Goal: Information Seeking & Learning: Learn about a topic

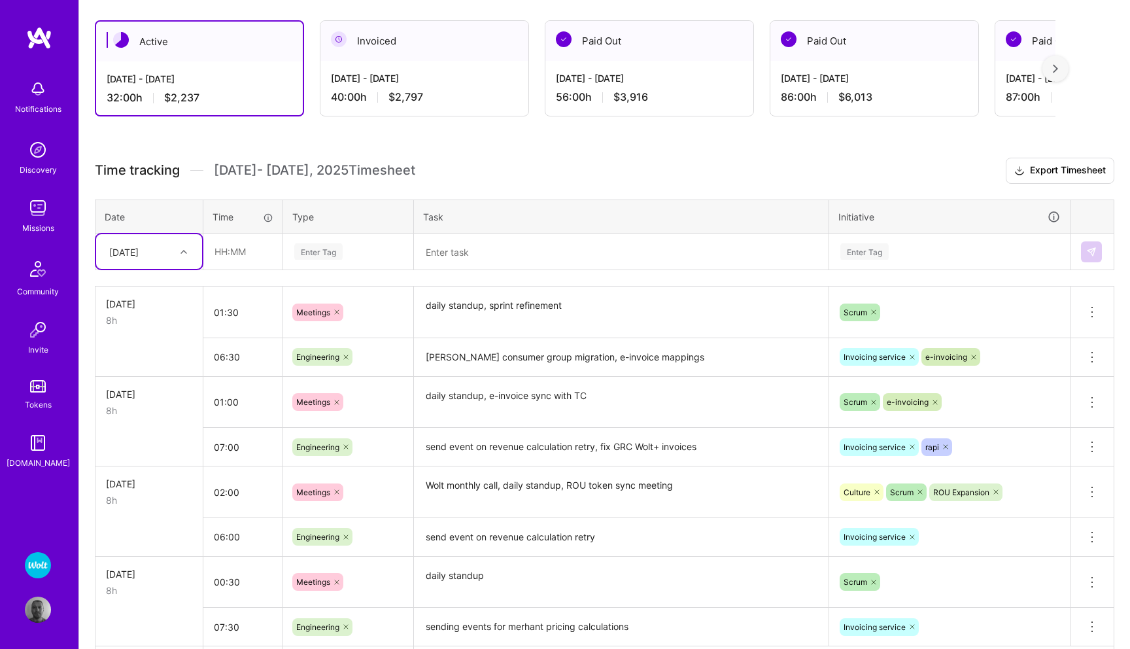
scroll to position [220, 0]
click at [41, 214] on img at bounding box center [38, 208] width 26 height 26
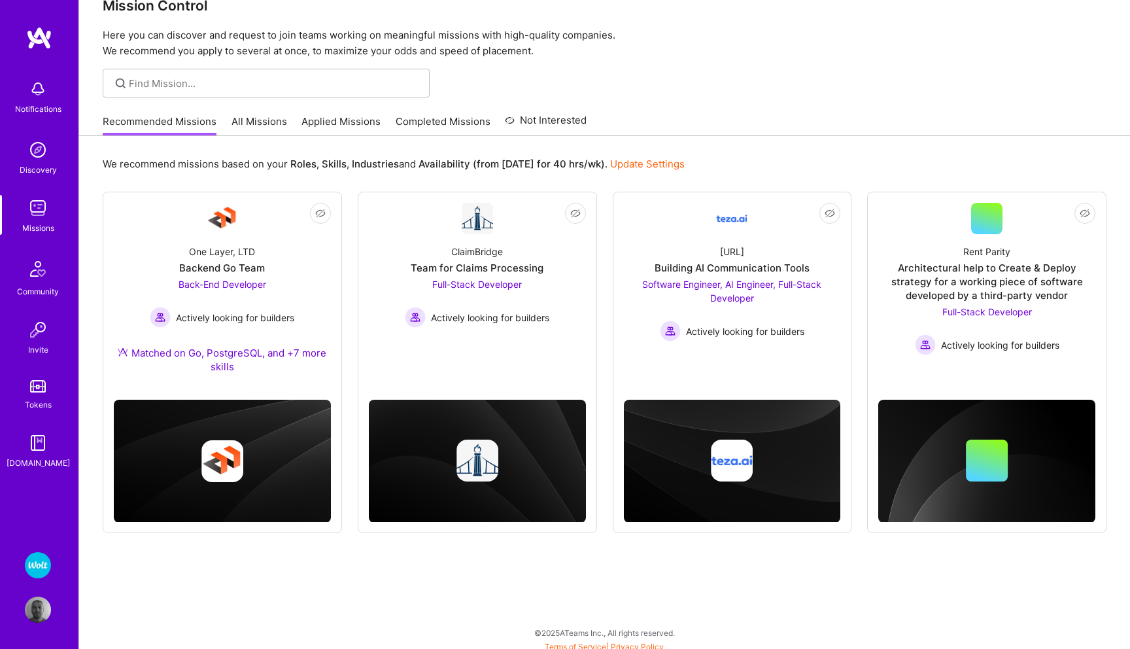
scroll to position [35, 0]
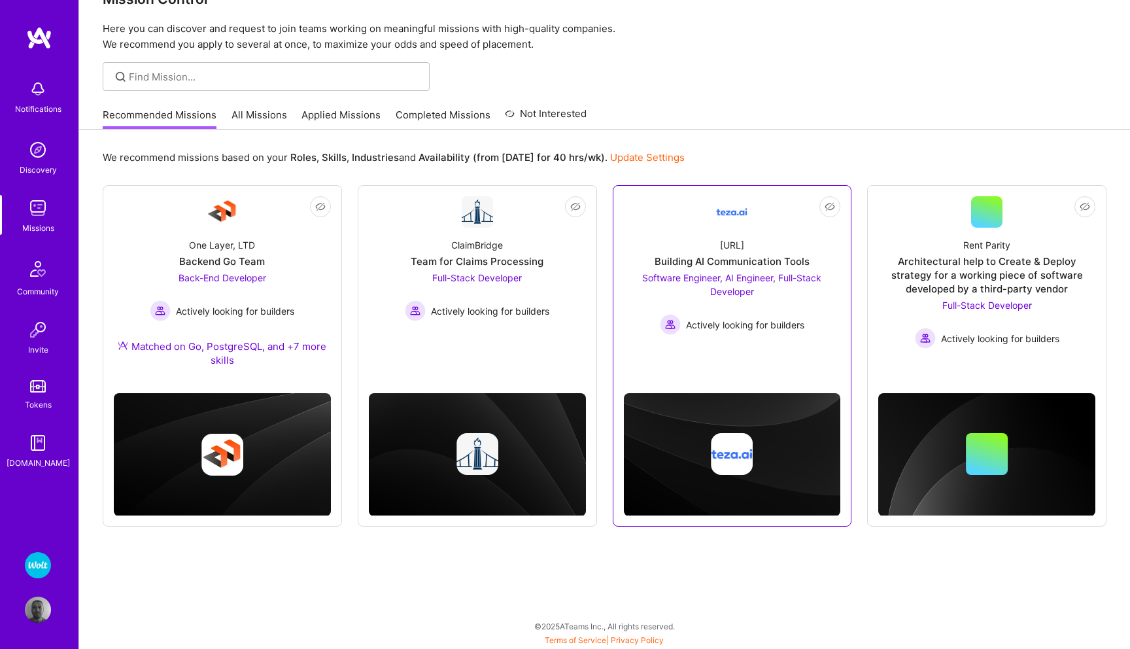
click at [691, 275] on span "Software Engineer, AI Engineer, Full-Stack Developer" at bounding box center [731, 284] width 179 height 25
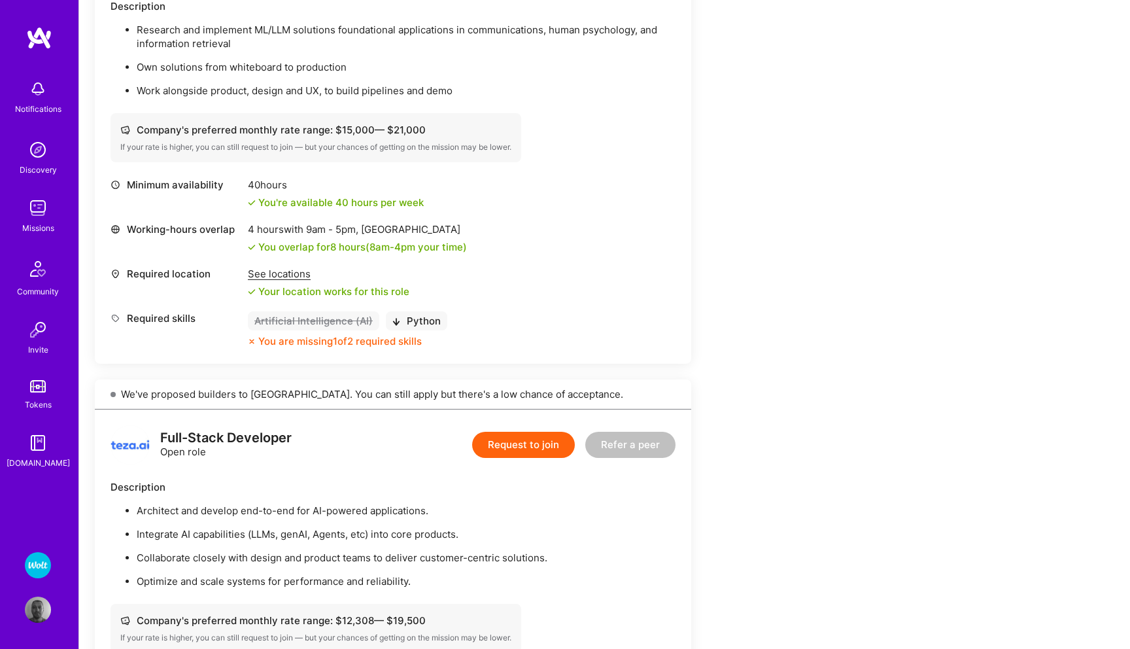
scroll to position [974, 0]
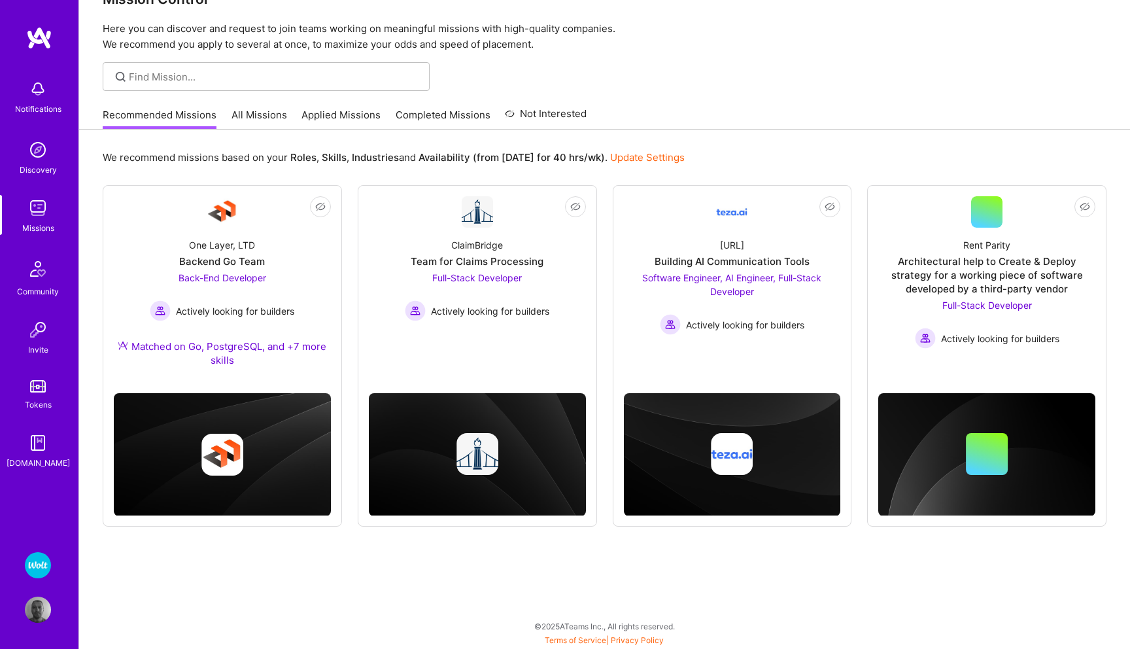
scroll to position [35, 0]
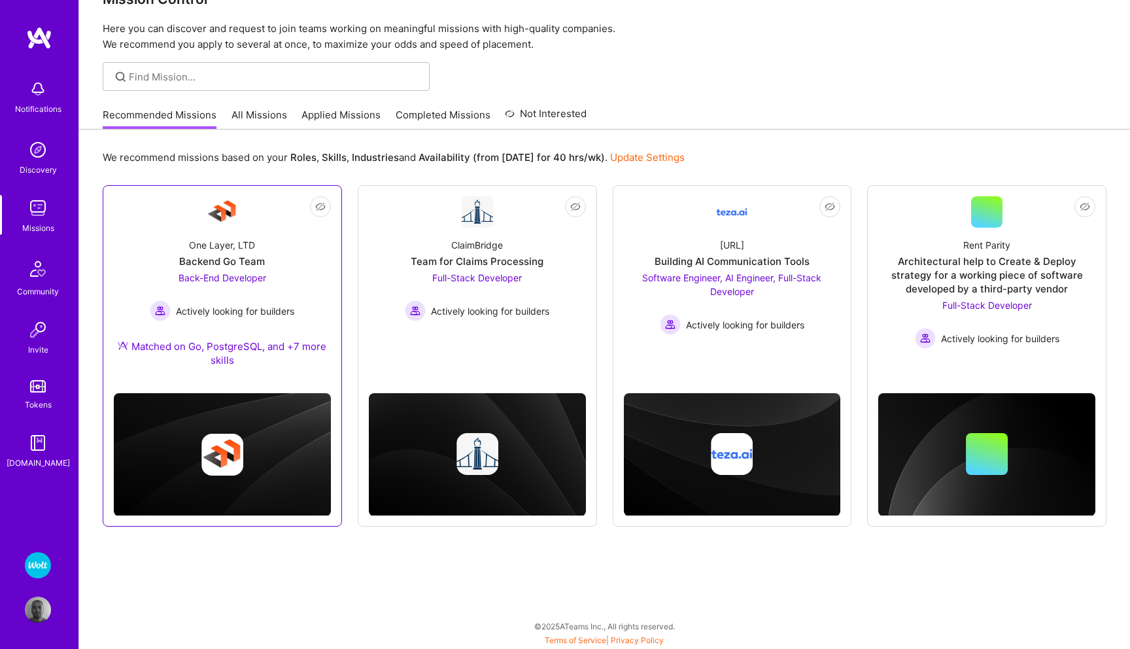
click at [231, 279] on span "Back-End Developer" at bounding box center [223, 277] width 88 height 11
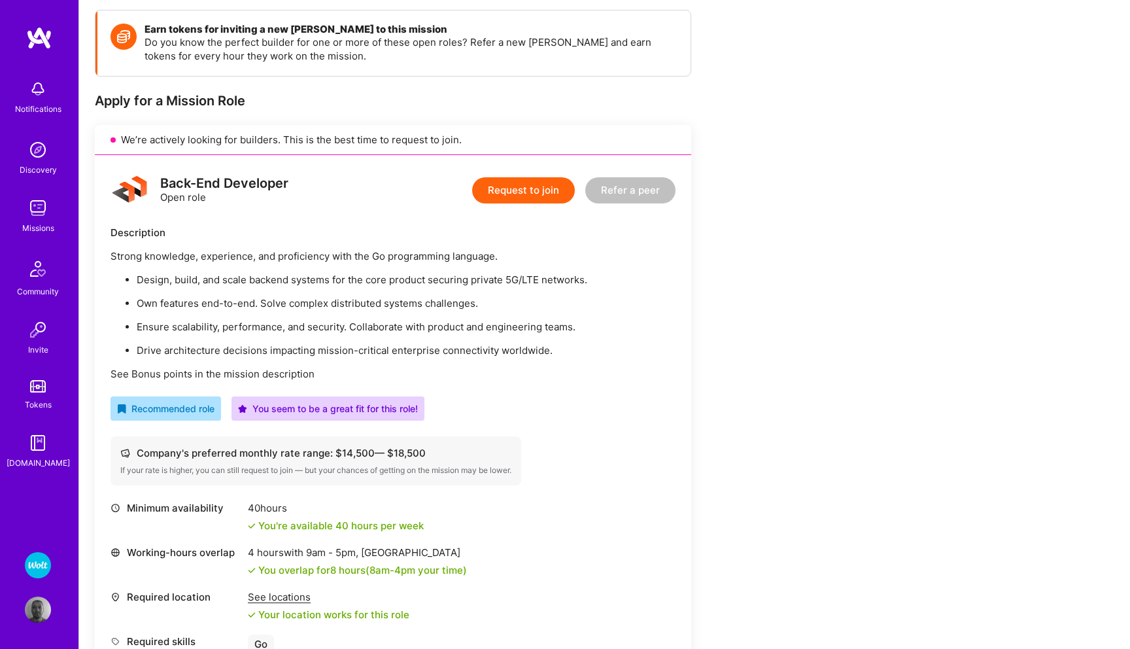
scroll to position [196, 0]
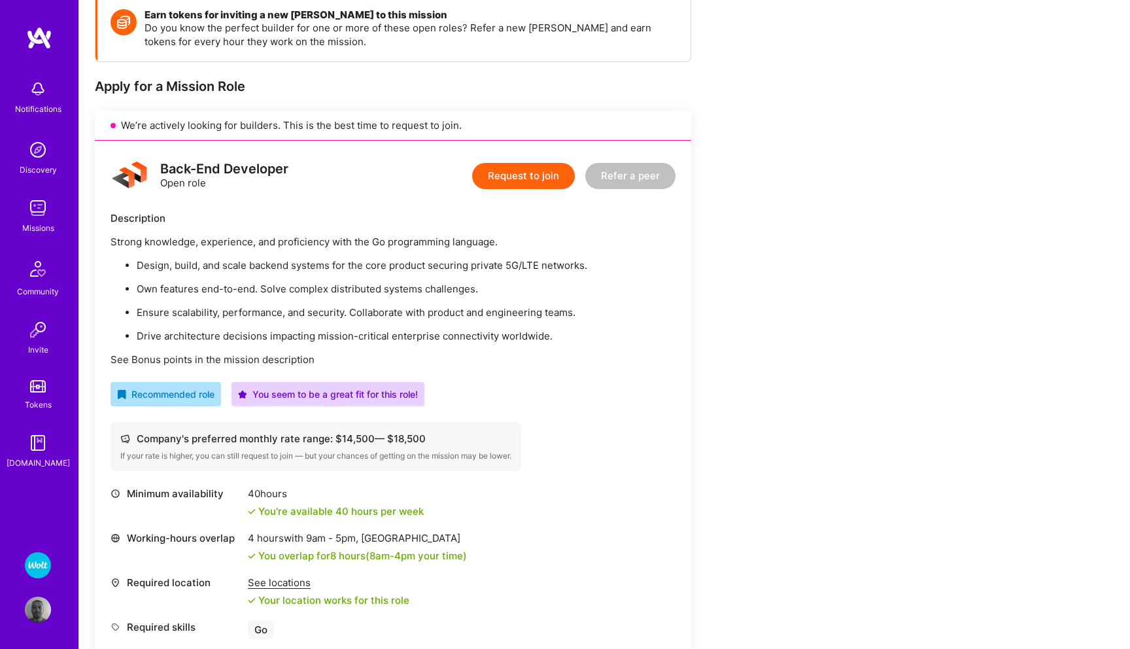
click at [527, 309] on p "Ensure scalability, performance, and security. Collaborate with product and eng…" at bounding box center [406, 313] width 539 height 14
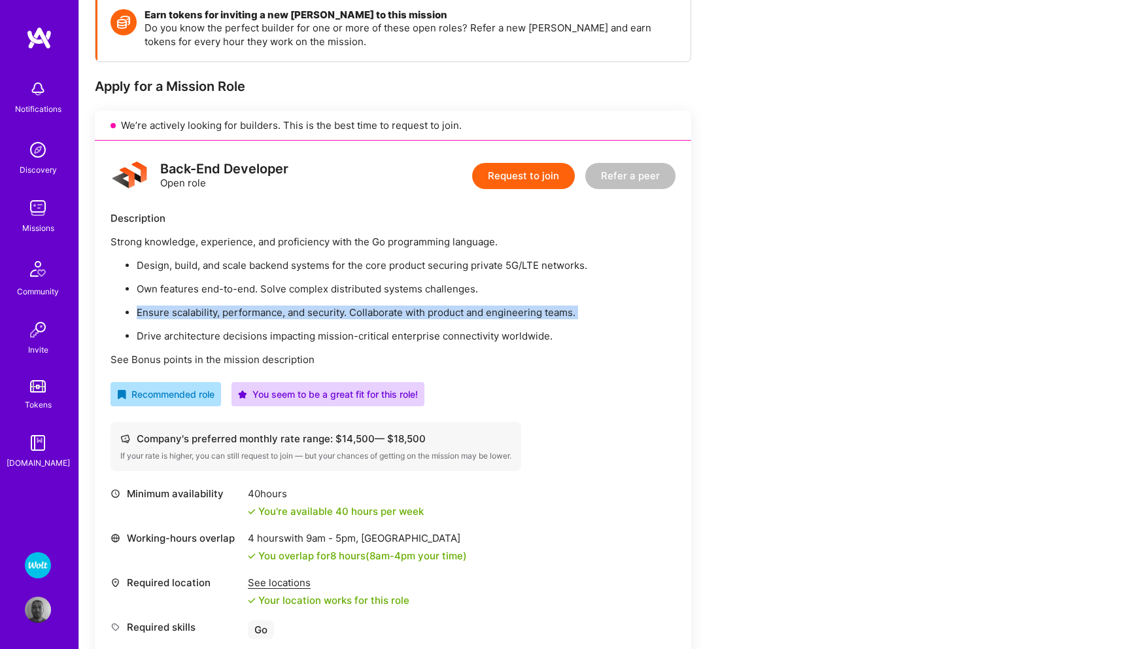
click at [527, 309] on p "Ensure scalability, performance, and security. Collaborate with product and eng…" at bounding box center [406, 313] width 539 height 14
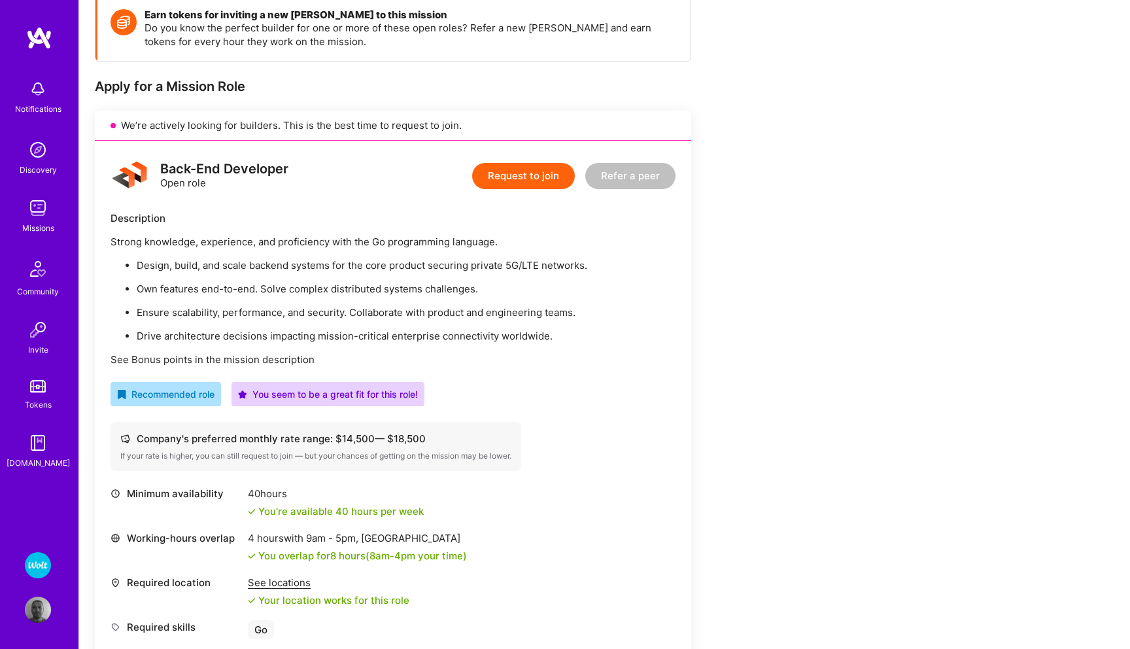
click at [499, 328] on ul "Design, build, and scale backend systems for the core product securing private …" at bounding box center [393, 300] width 565 height 84
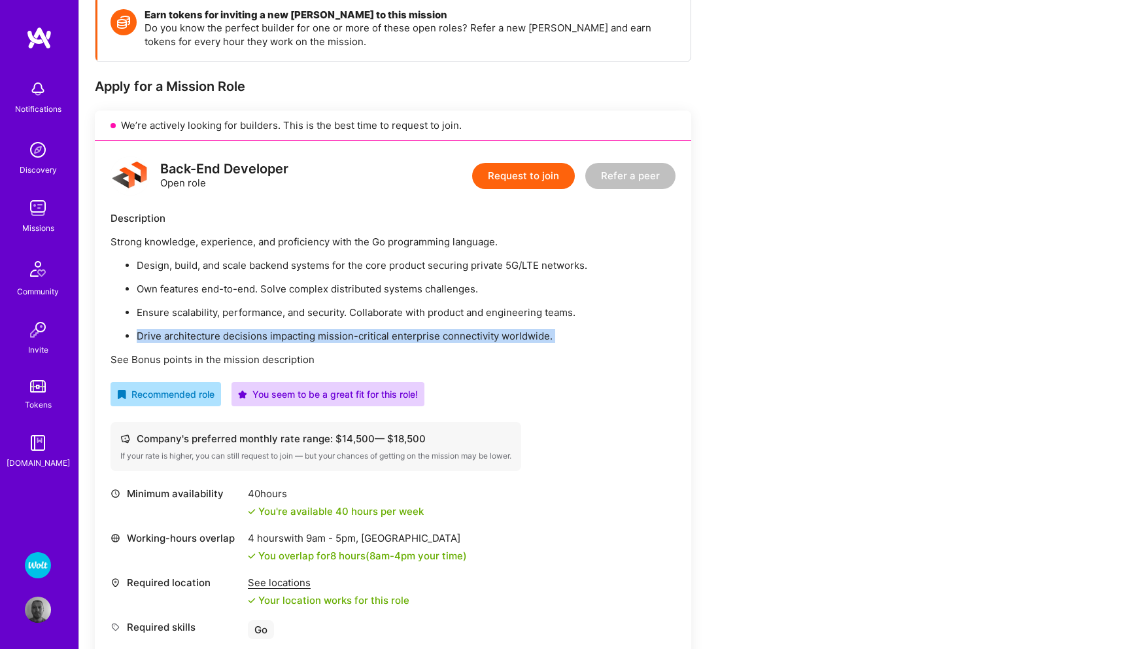
click at [499, 328] on ul "Design, build, and scale backend systems for the core product securing private …" at bounding box center [393, 300] width 565 height 84
click at [471, 336] on p "Drive architecture decisions impacting mission-critical enterprise connectivity…" at bounding box center [406, 336] width 539 height 14
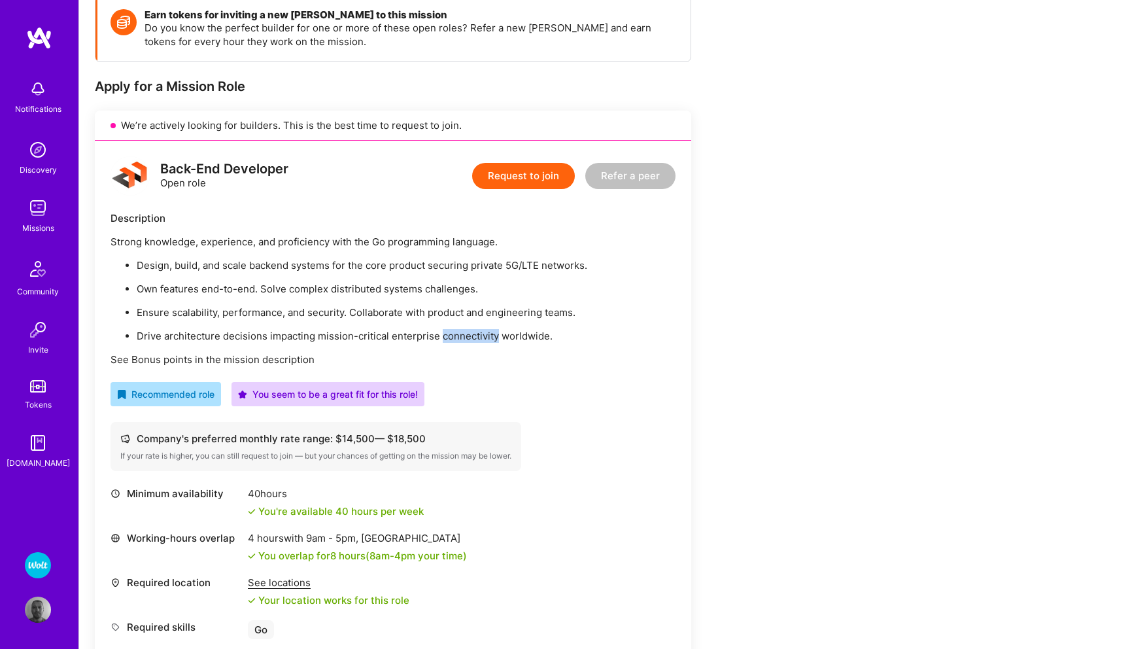
click at [471, 336] on p "Drive architecture decisions impacting mission-critical enterprise connectivity…" at bounding box center [406, 336] width 539 height 14
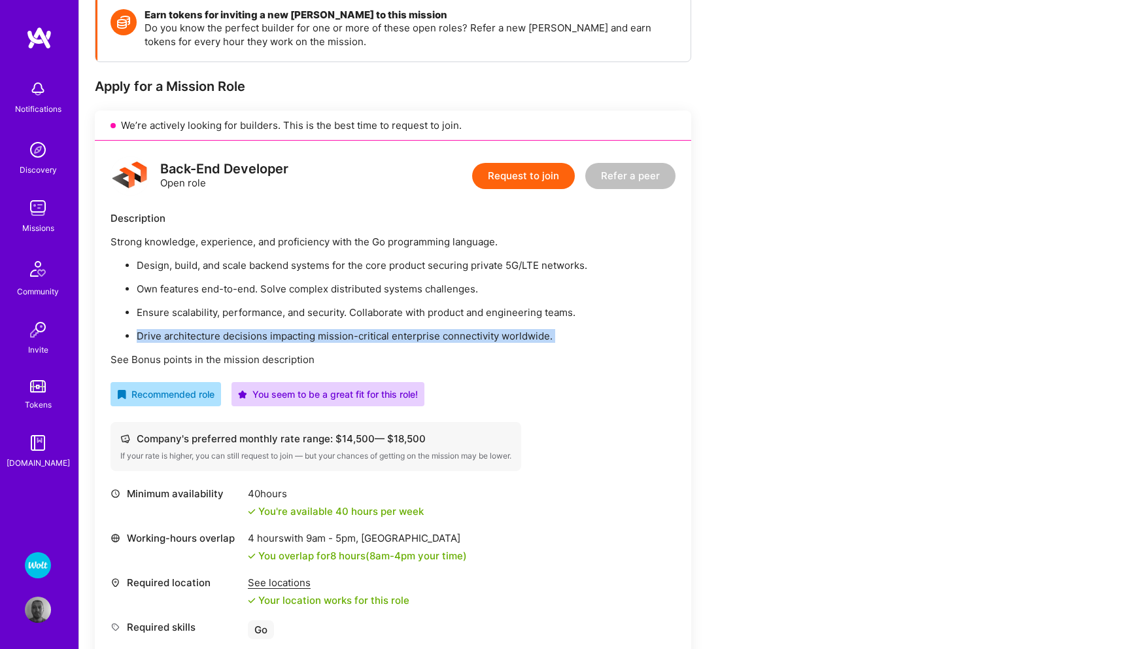
click at [471, 336] on p "Drive architecture decisions impacting mission-critical enterprise connectivity…" at bounding box center [406, 336] width 539 height 14
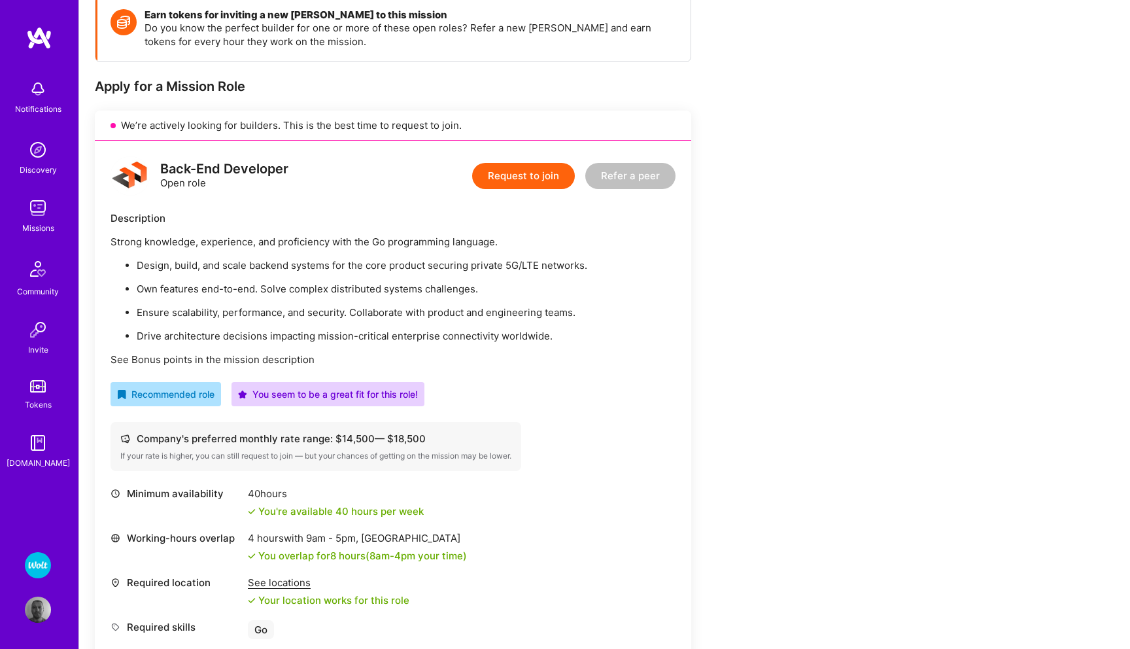
click at [471, 336] on p "Drive architecture decisions impacting mission-critical enterprise connectivity…" at bounding box center [406, 336] width 539 height 14
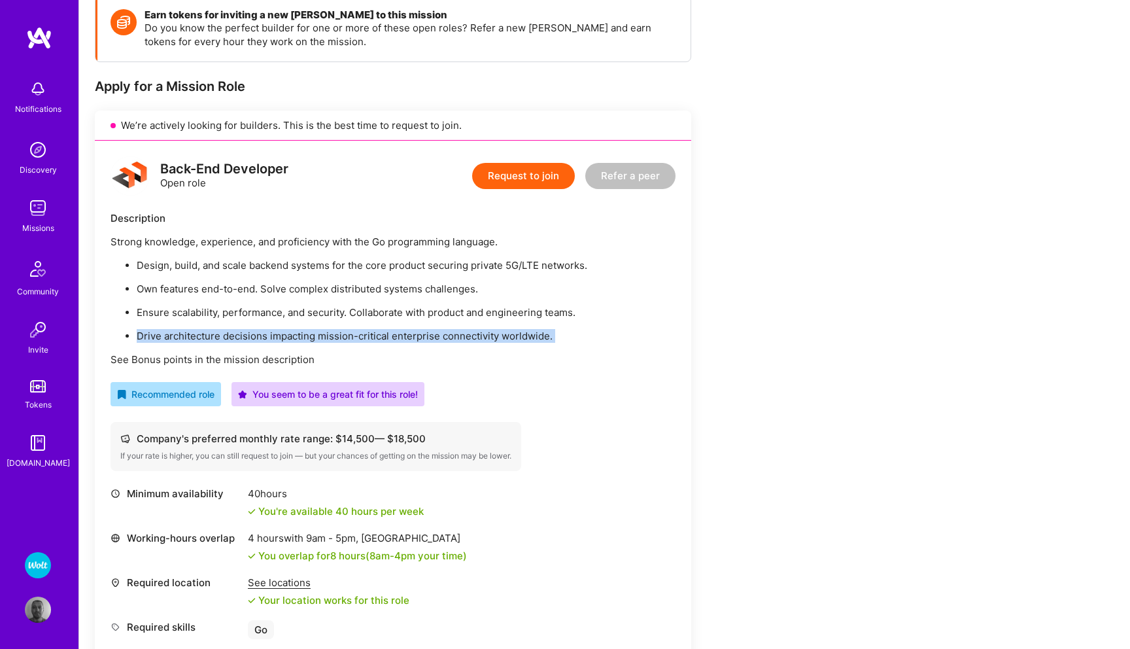
click at [471, 336] on p "Drive architecture decisions impacting mission-critical enterprise connectivity…" at bounding box center [406, 336] width 539 height 14
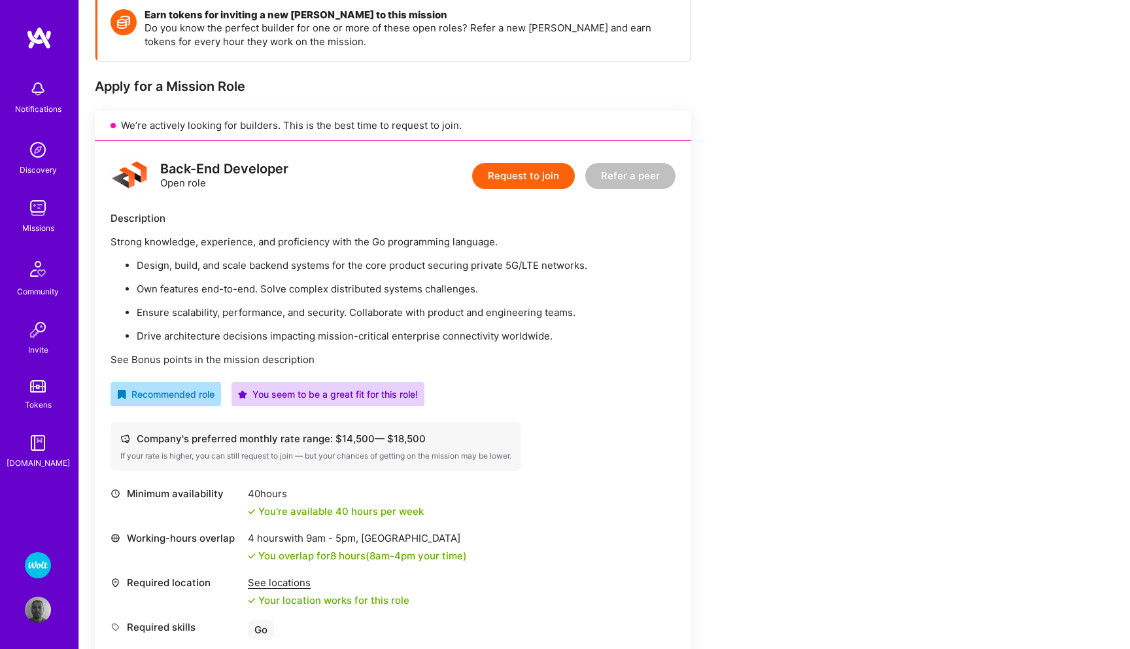
click at [463, 315] on p "Ensure scalability, performance, and security. Collaborate with product and eng…" at bounding box center [406, 313] width 539 height 14
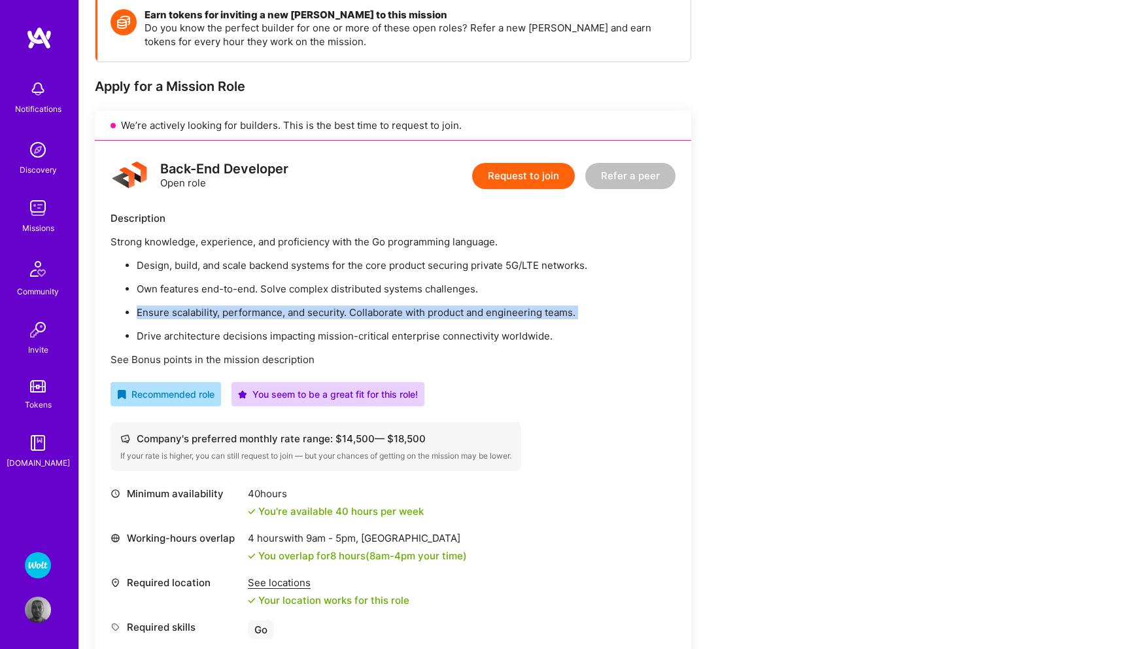
click at [463, 315] on p "Ensure scalability, performance, and security. Collaborate with product and eng…" at bounding box center [406, 313] width 539 height 14
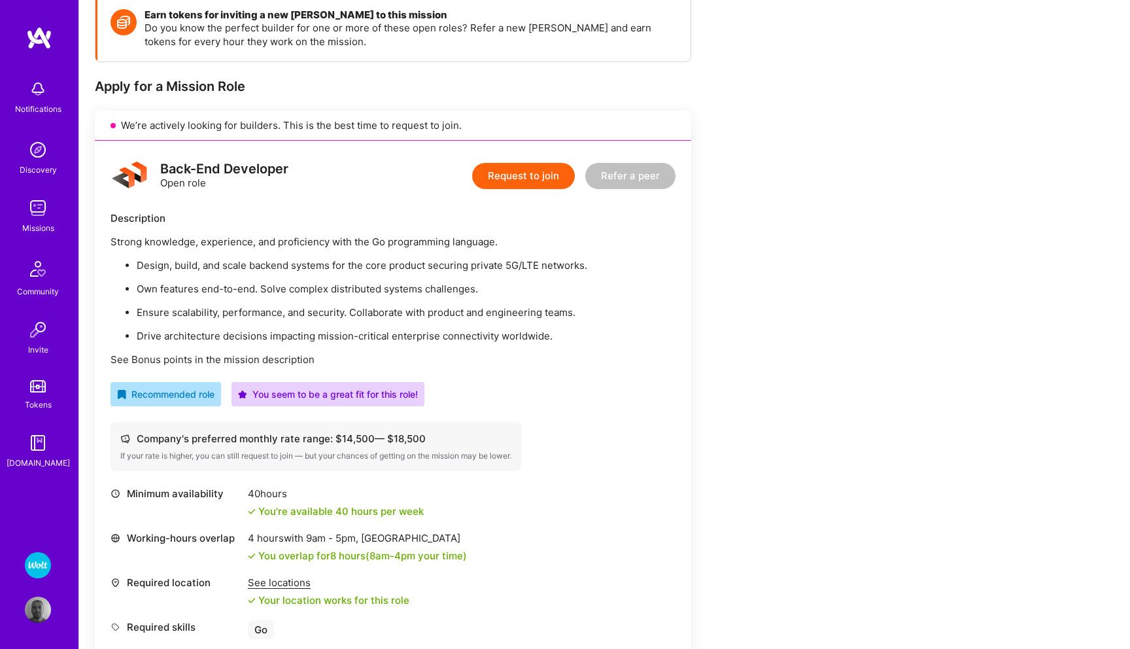
click at [449, 336] on p "Drive architecture decisions impacting mission-critical enterprise connectivity…" at bounding box center [406, 336] width 539 height 14
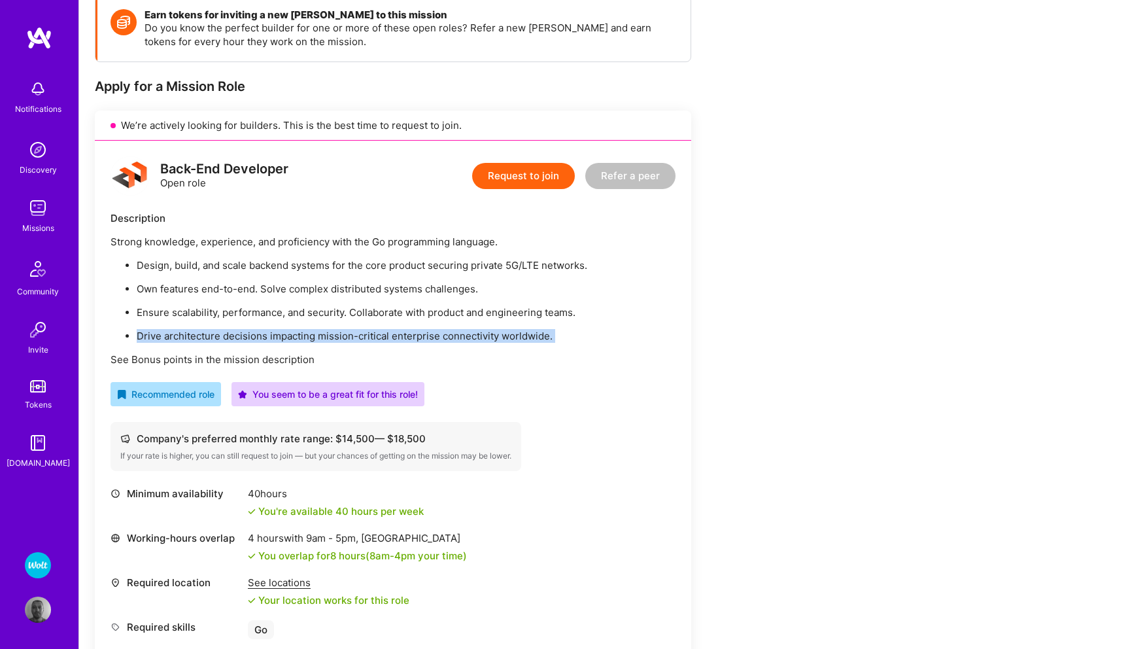
click at [449, 336] on p "Drive architecture decisions impacting mission-critical enterprise connectivity…" at bounding box center [406, 336] width 539 height 14
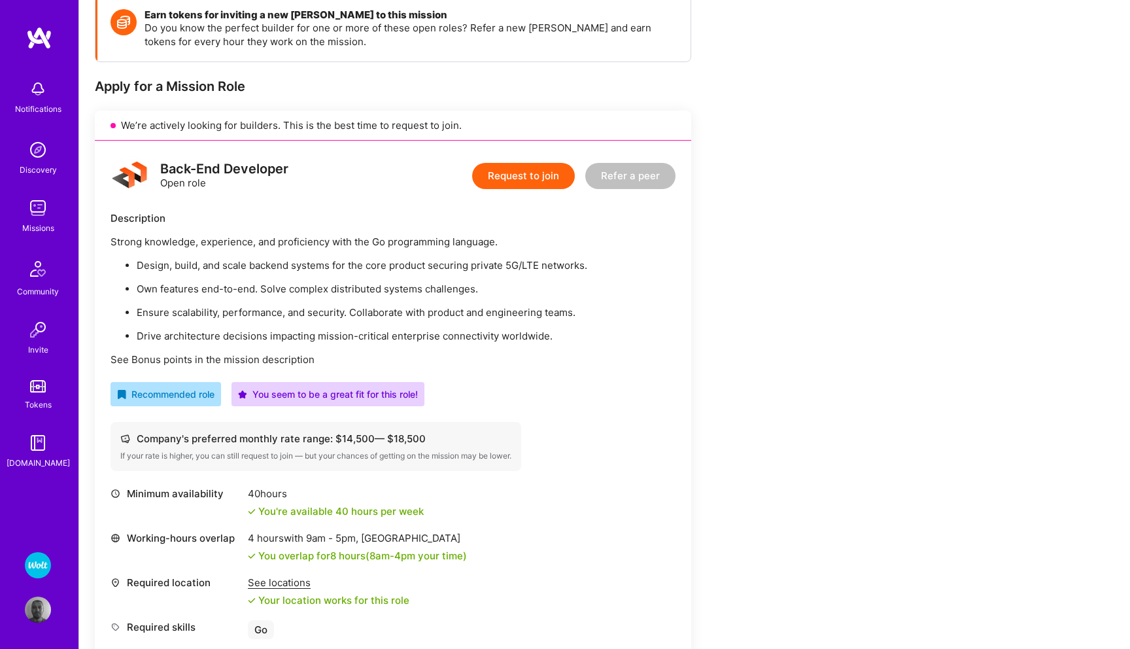
click at [455, 317] on p "Ensure scalability, performance, and security. Collaborate with product and eng…" at bounding box center [406, 313] width 539 height 14
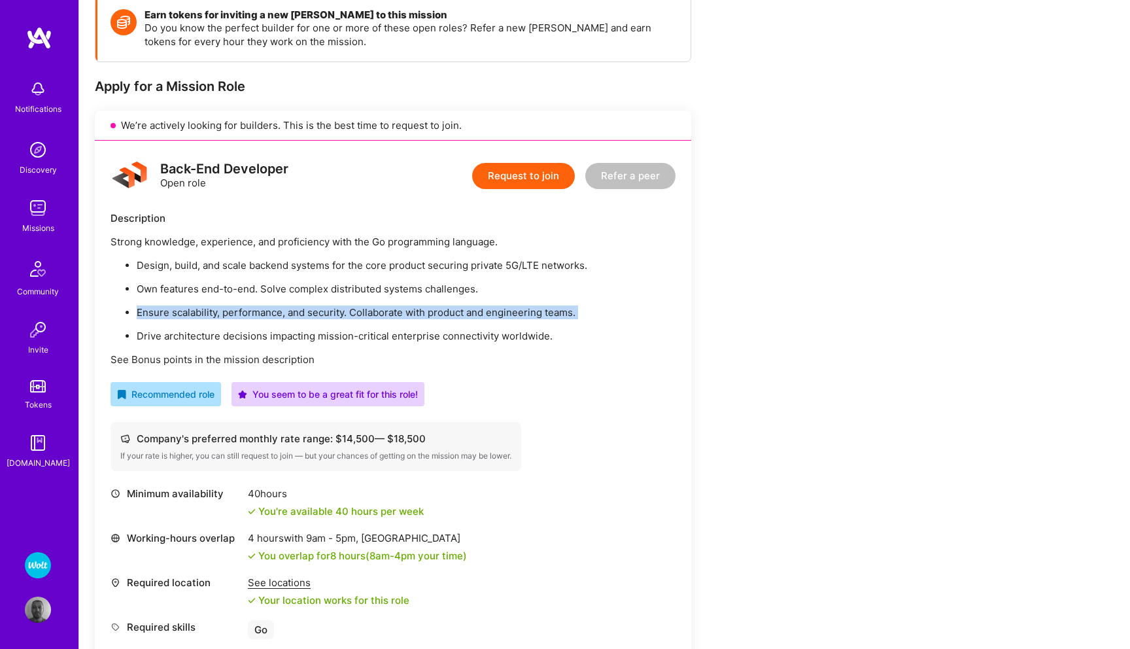
click at [455, 317] on p "Ensure scalability, performance, and security. Collaborate with product and eng…" at bounding box center [406, 313] width 539 height 14
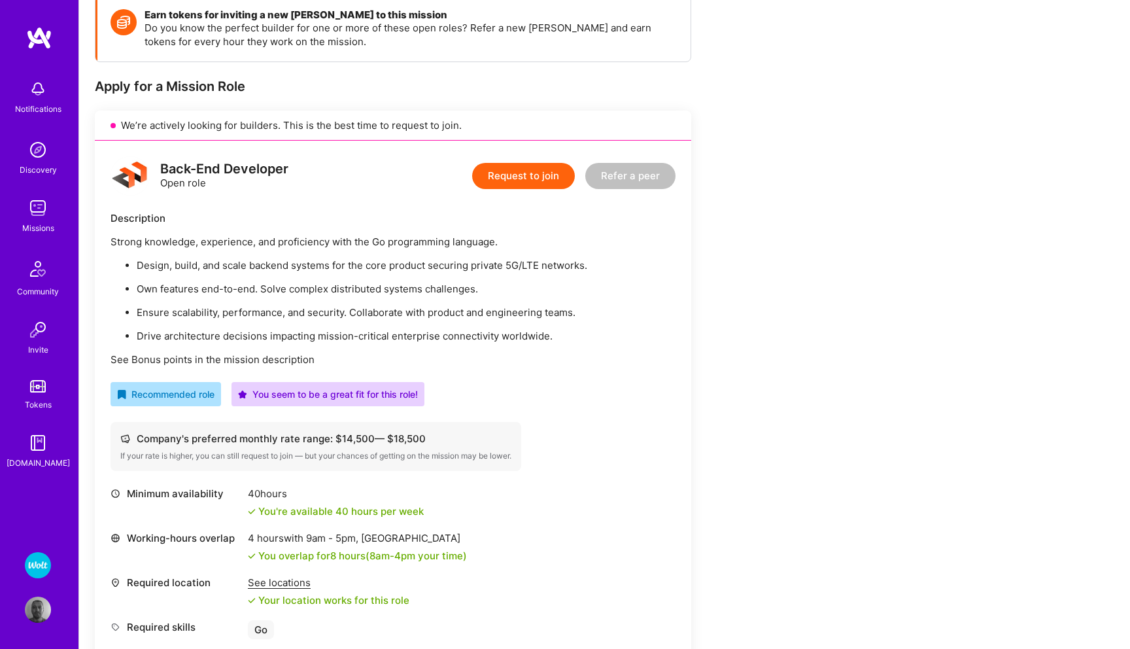
click at [451, 266] on p "Design, build, and scale backend systems for the core product securing private …" at bounding box center [406, 265] width 539 height 14
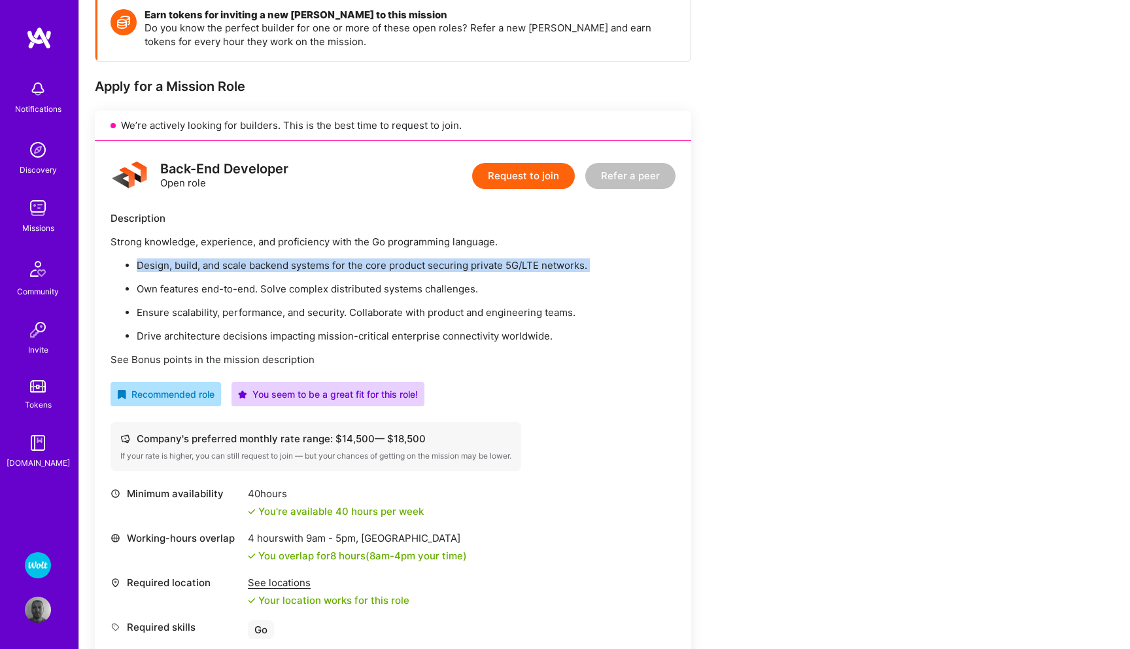
click at [451, 266] on p "Design, build, and scale backend systems for the core product securing private …" at bounding box center [406, 265] width 539 height 14
click at [450, 266] on p "Design, build, and scale backend systems for the core product securing private …" at bounding box center [406, 265] width 539 height 14
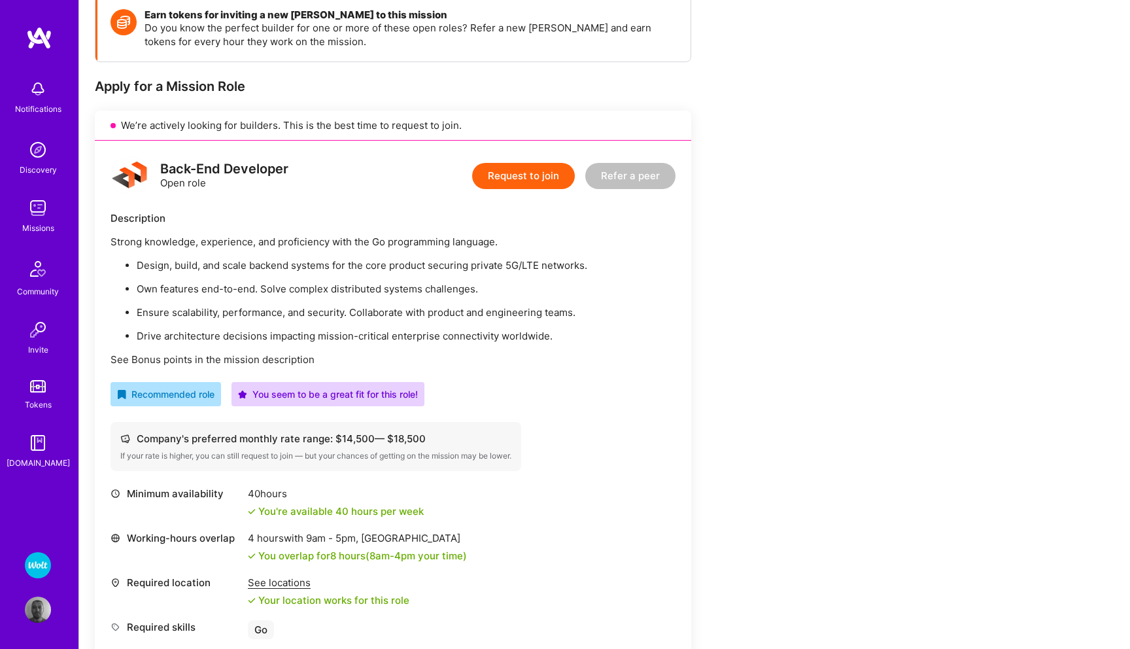
click at [37, 561] on img at bounding box center [38, 565] width 26 height 26
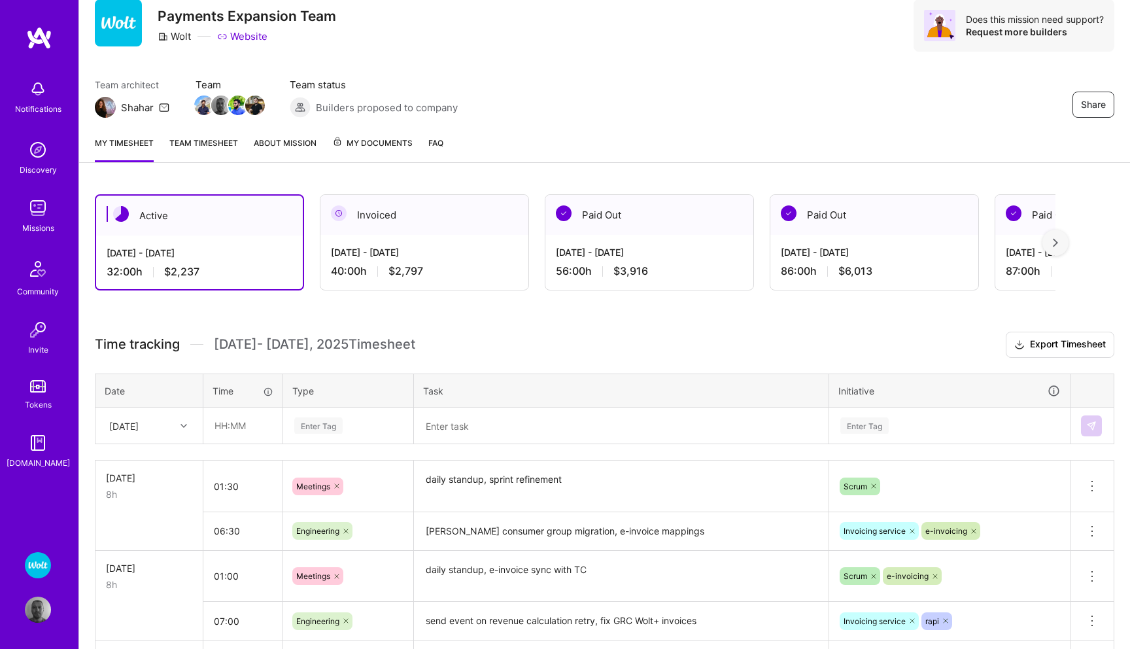
scroll to position [43, 0]
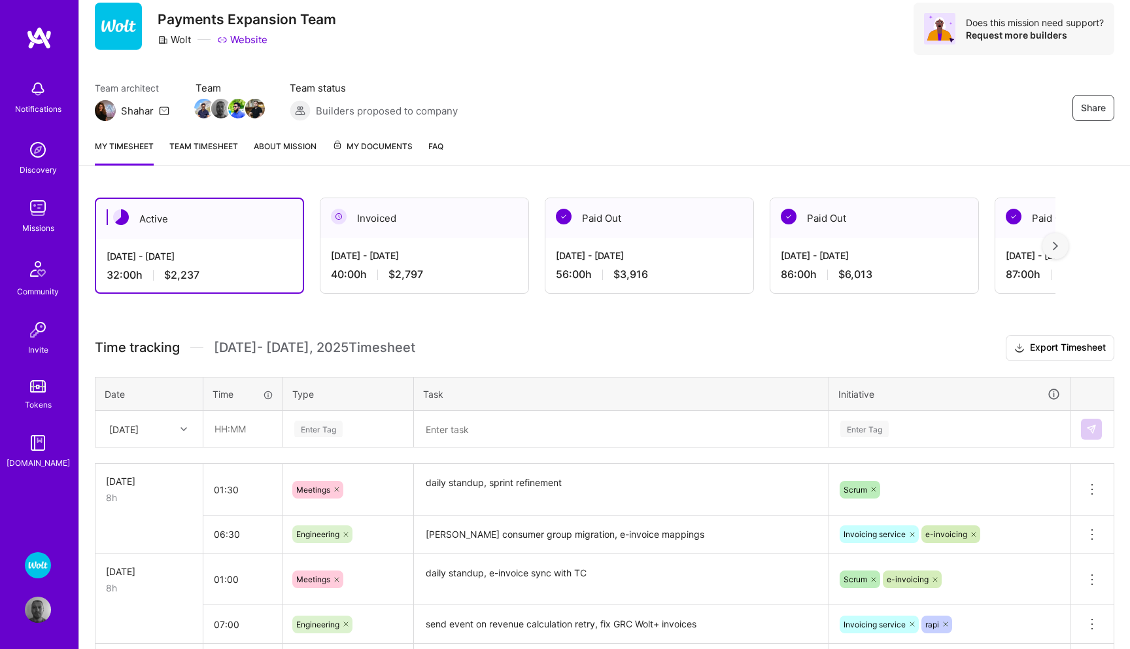
click at [395, 220] on div "Invoiced" at bounding box center [425, 218] width 208 height 40
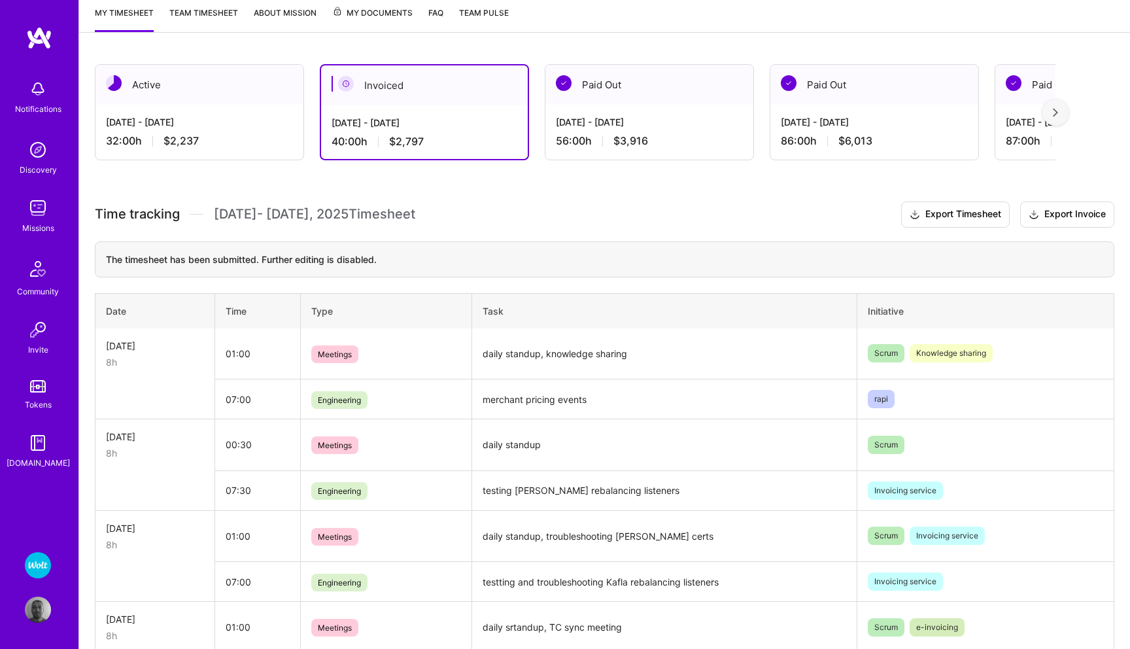
scroll to position [173, 0]
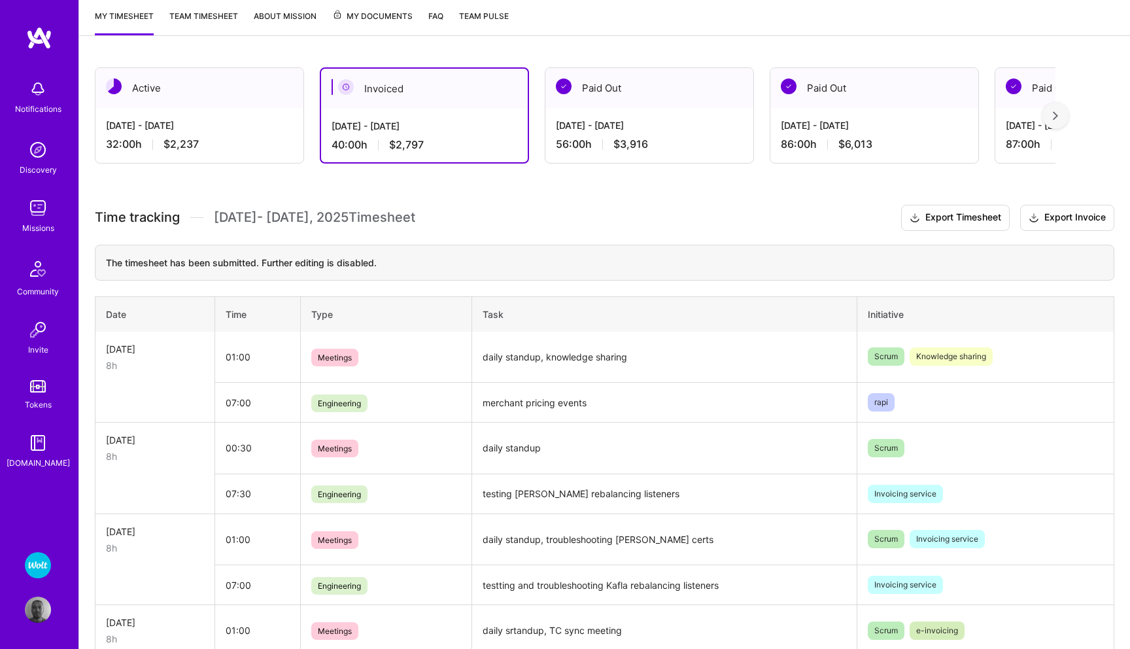
click at [619, 82] on div "Paid Out" at bounding box center [650, 88] width 208 height 40
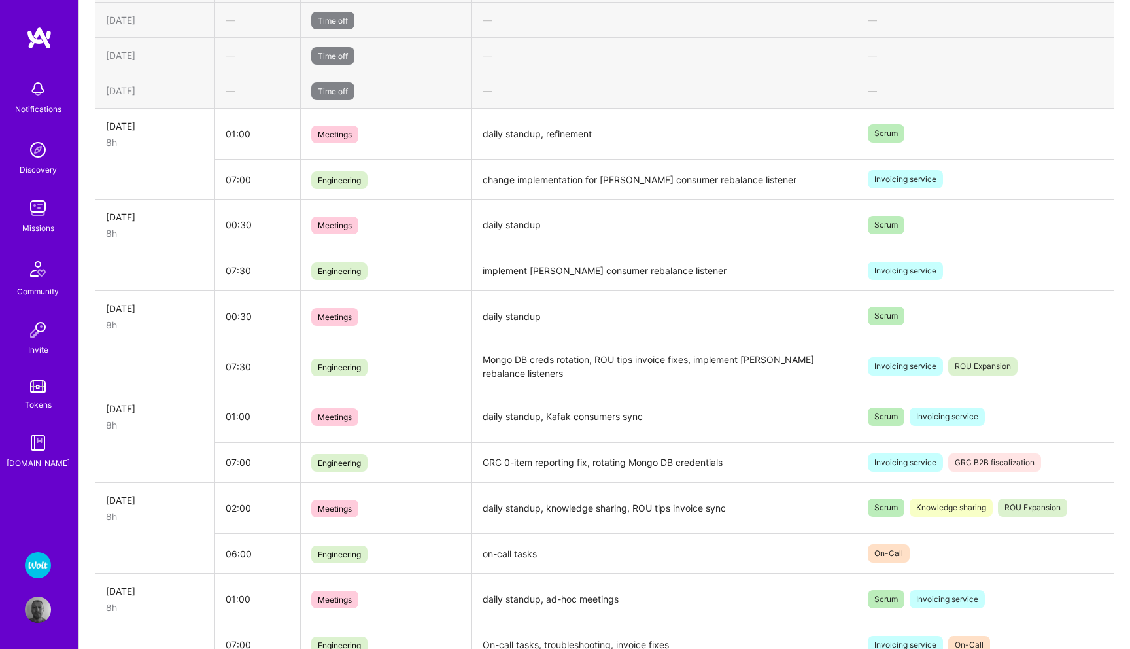
scroll to position [561, 0]
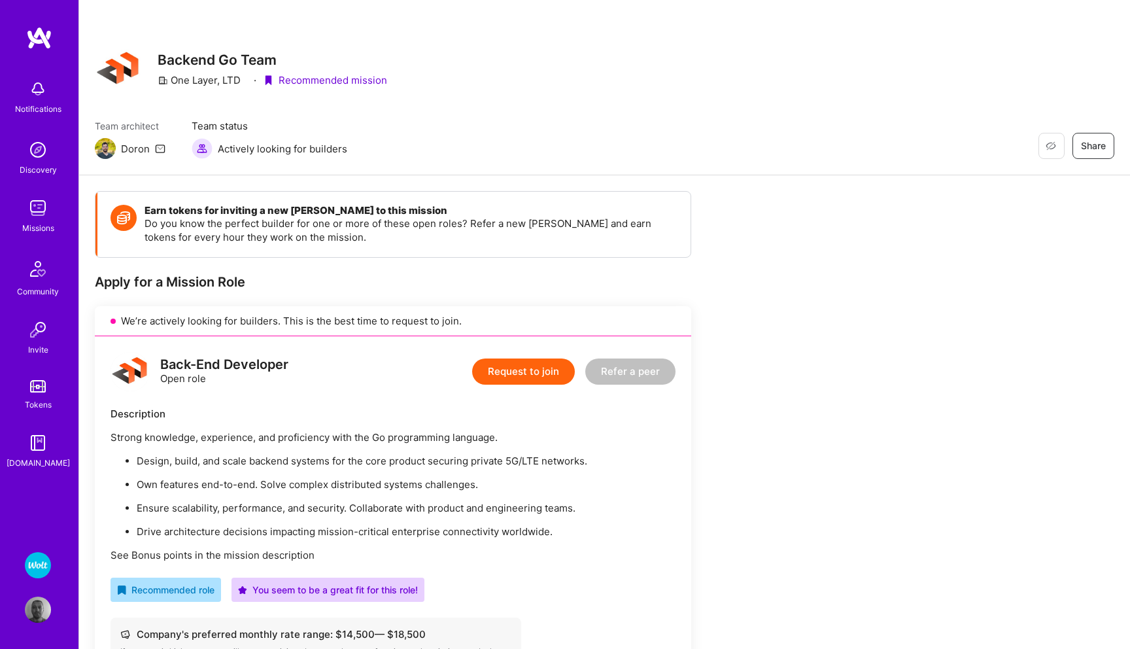
click at [37, 561] on img at bounding box center [38, 565] width 26 height 26
